Goal: Find specific page/section: Find specific page/section

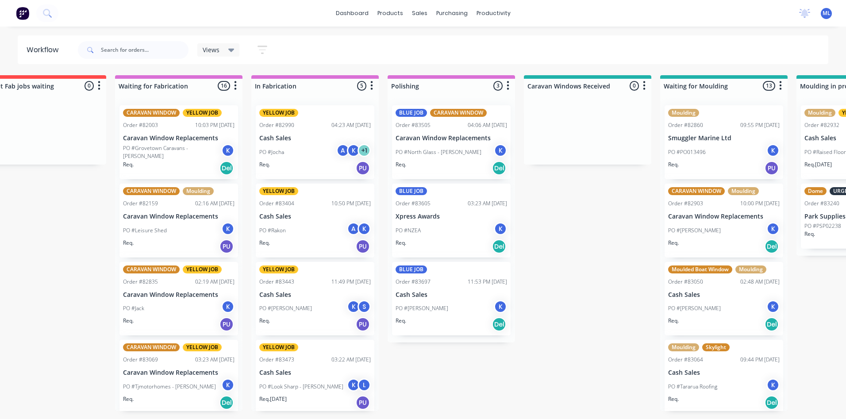
scroll to position [921, 0]
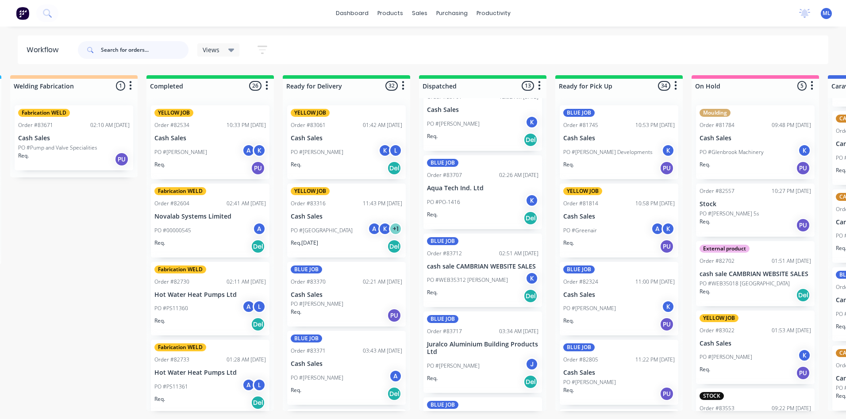
click at [104, 47] on input "text" at bounding box center [145, 50] width 88 height 18
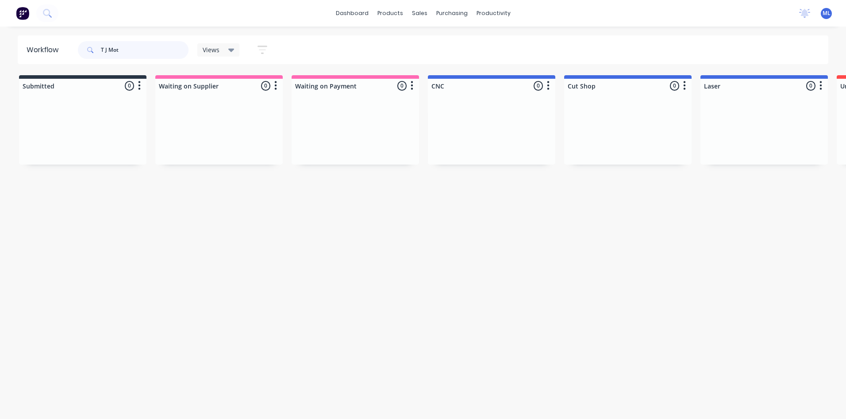
click at [105, 54] on input "T J Mot" at bounding box center [145, 50] width 88 height 18
click at [118, 50] on input "TJ Mot" at bounding box center [145, 50] width 88 height 18
click at [122, 50] on input "TJ Motorhomes" at bounding box center [145, 50] width 88 height 18
type input "TJ Motor homes"
drag, startPoint x: 151, startPoint y: 53, endPoint x: 90, endPoint y: 55, distance: 61.1
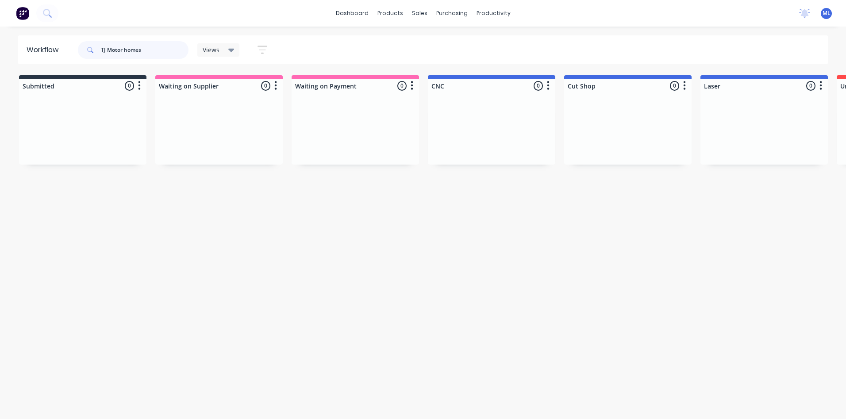
click at [91, 55] on div "TJ Motor homes" at bounding box center [133, 50] width 111 height 18
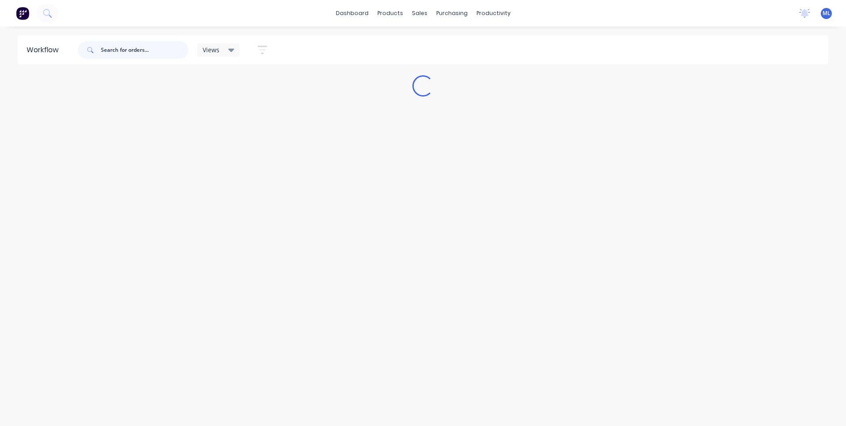
click at [102, 46] on input "text" at bounding box center [145, 50] width 88 height 18
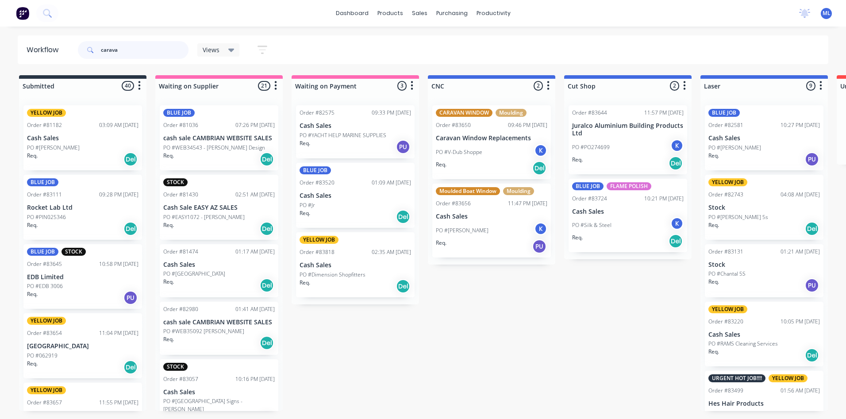
type input "caravan"
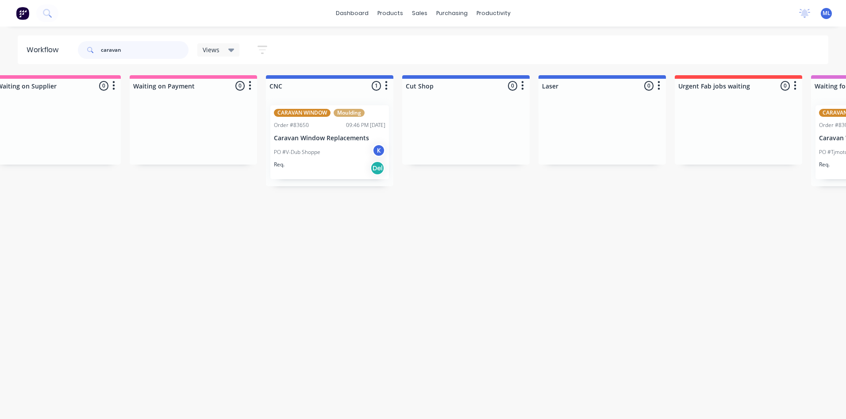
scroll to position [0, 160]
drag, startPoint x: 129, startPoint y: 46, endPoint x: 96, endPoint y: 49, distance: 32.4
click at [97, 49] on div "caravan" at bounding box center [133, 50] width 111 height 18
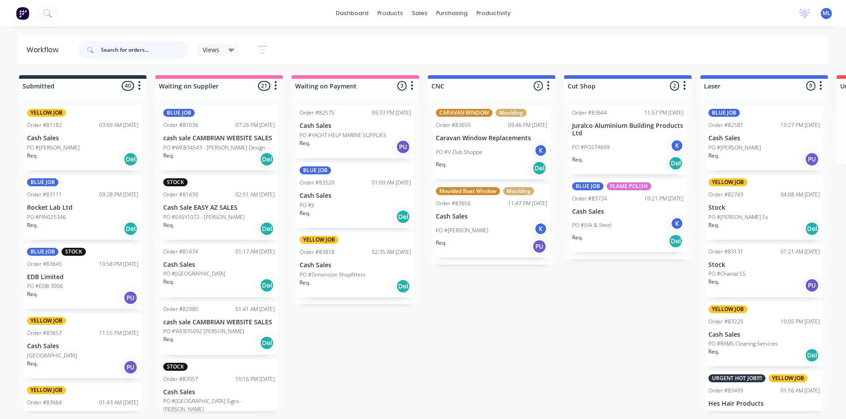
drag, startPoint x: -217, startPoint y: 445, endPoint x: -273, endPoint y: 445, distance: 56.6
click at [0, 366] on html "dashboard products sales purchasing productivity dashboard products Product Cat…" at bounding box center [423, 183] width 846 height 366
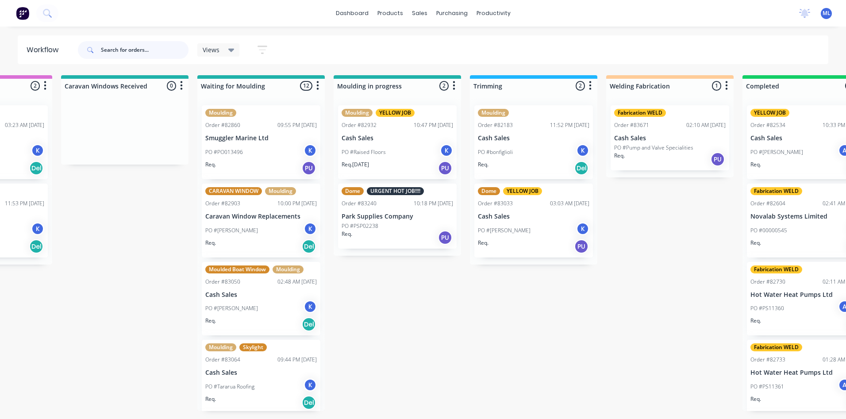
scroll to position [0, 1372]
